Goal: Find contact information: Find contact information

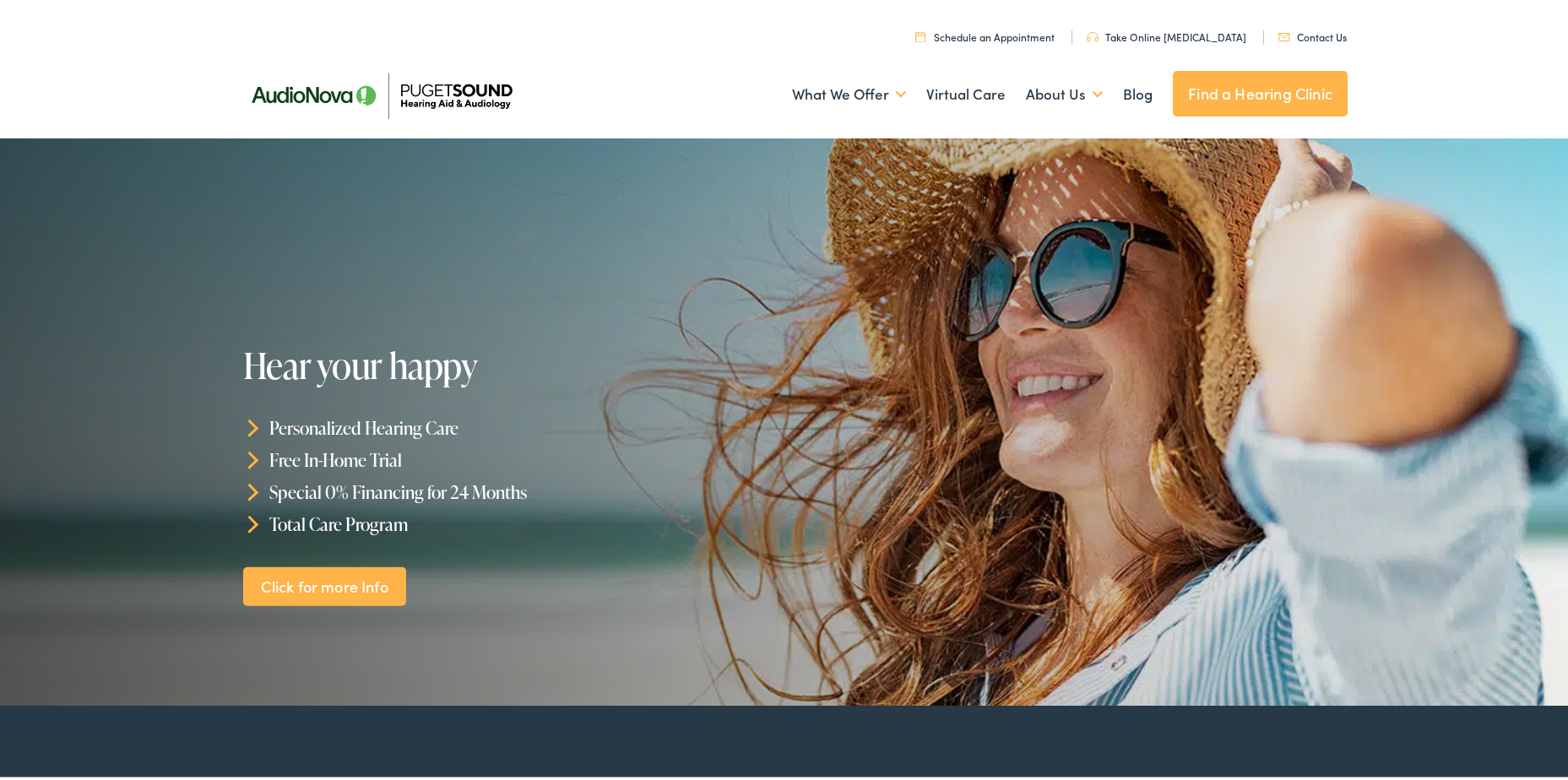
click at [1310, 33] on link "Contact Us" at bounding box center [1312, 34] width 68 height 14
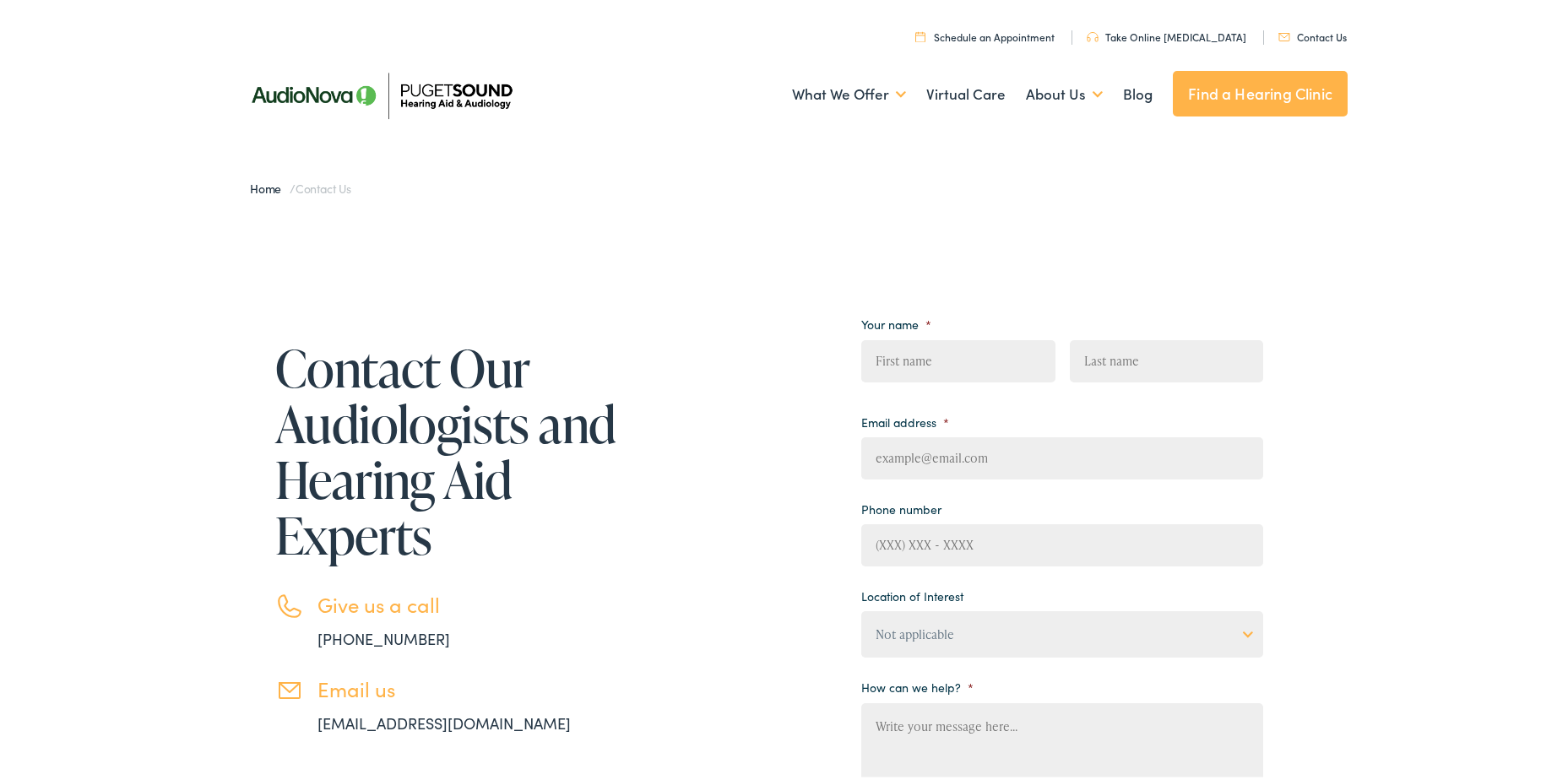
click at [626, 56] on div "What We Offer Comprehensive & Holistic Care Hearing Testing & Evaluation Hearin…" at bounding box center [790, 90] width 1115 height 87
click at [454, 86] on img at bounding box center [381, 92] width 295 height 104
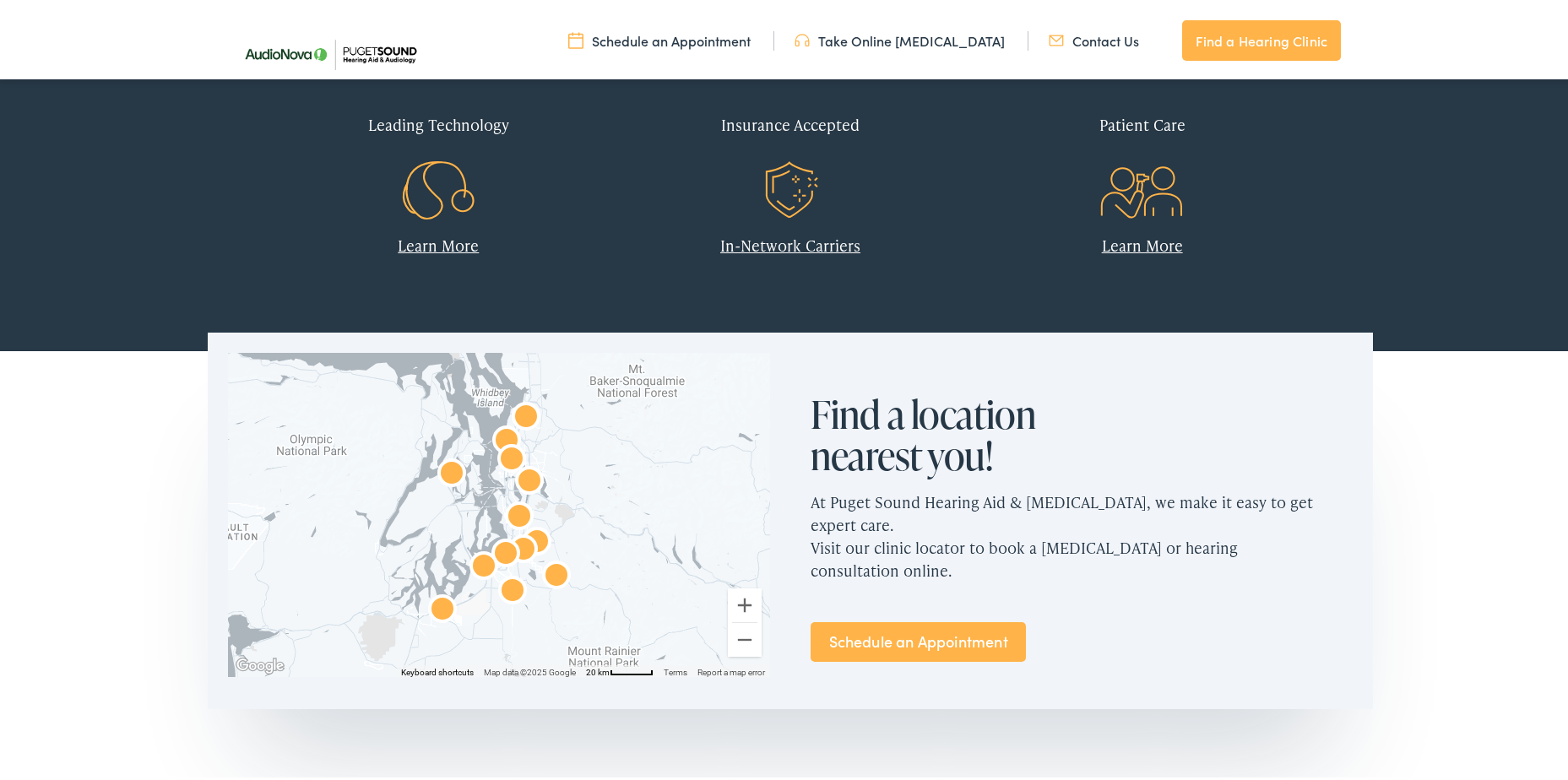
scroll to position [519, 0]
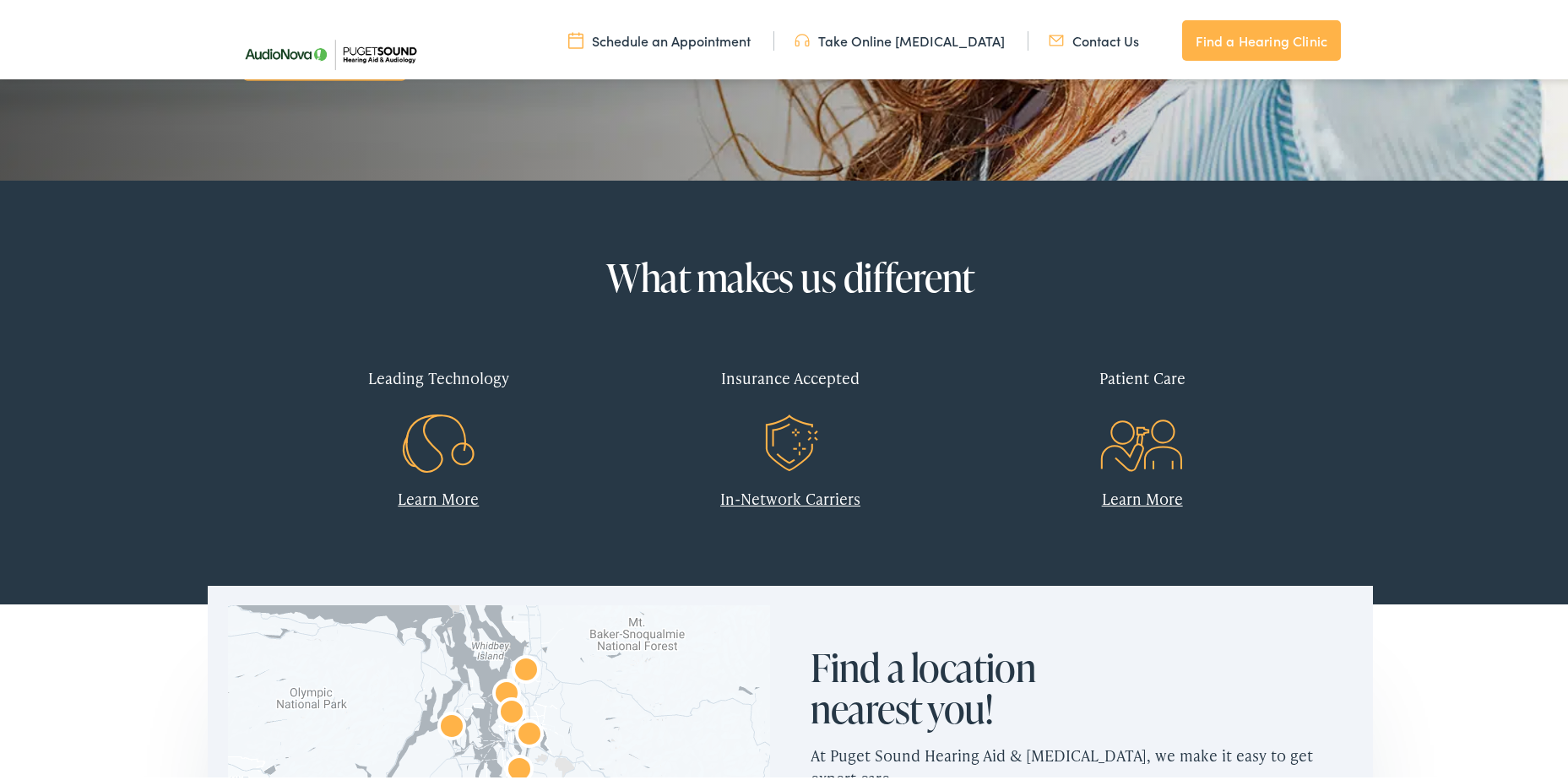
click at [1126, 28] on link "Contact Us" at bounding box center [1094, 37] width 90 height 19
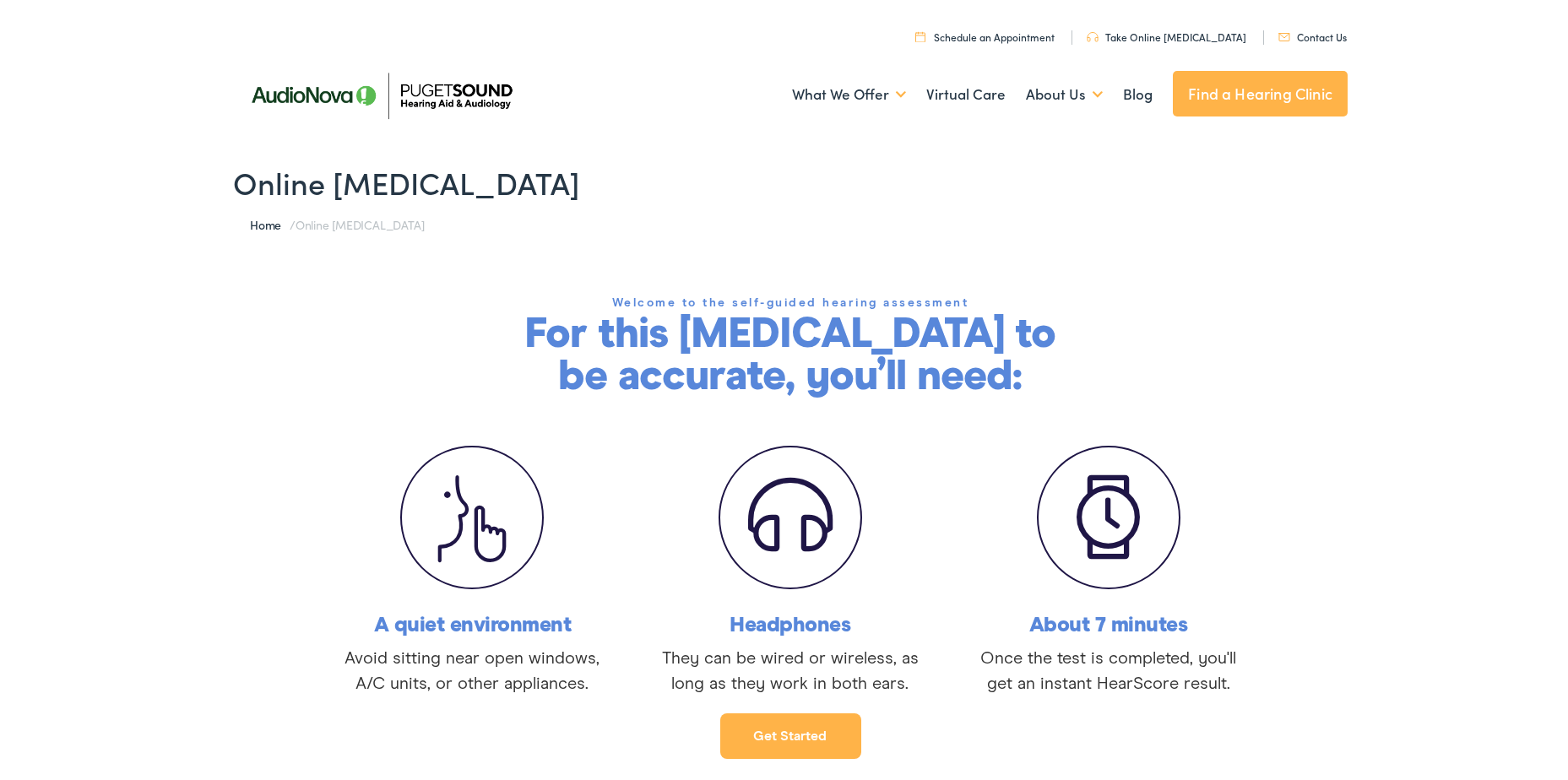
click at [1321, 45] on nav "Menu Close Schedule an Appointment Take Online Hearing Test Contact Us Find a H…" at bounding box center [790, 23] width 1115 height 47
click at [1314, 34] on link "Contact Us" at bounding box center [1312, 34] width 68 height 14
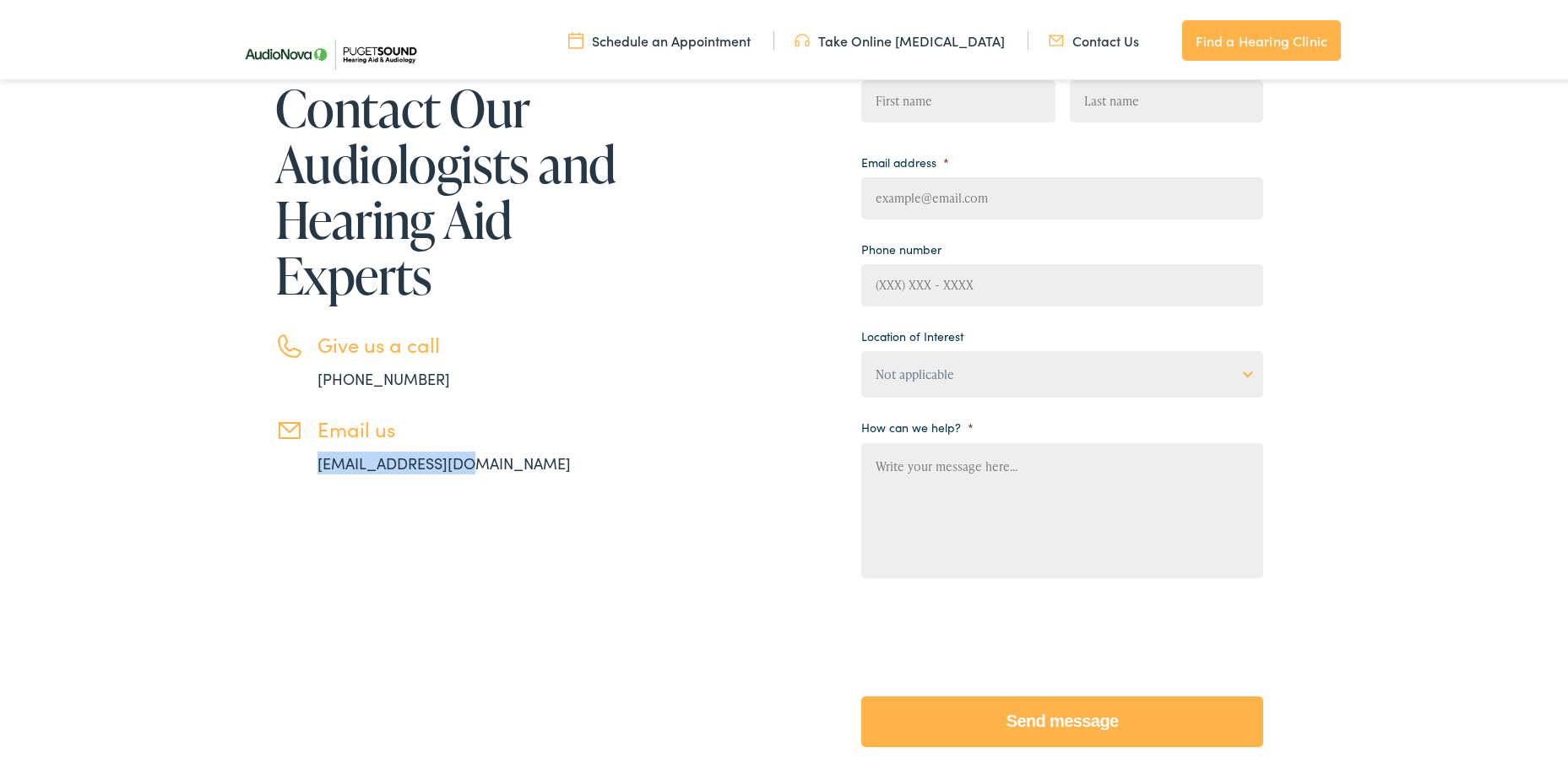
drag, startPoint x: 254, startPoint y: 468, endPoint x: 566, endPoint y: 470, distance: 312.0
click at [566, 470] on div "Contact Our Audiologists and Hearing Aid Experts Give us a call [PHONE_NUMBER] …" at bounding box center [427, 274] width 388 height 394
click at [621, 572] on div "Contact Our Audiologists and Hearing Aid Experts Give us a call [PHONE_NUMBER] …" at bounding box center [748, 399] width 1030 height 730
